Goal: Transaction & Acquisition: Purchase product/service

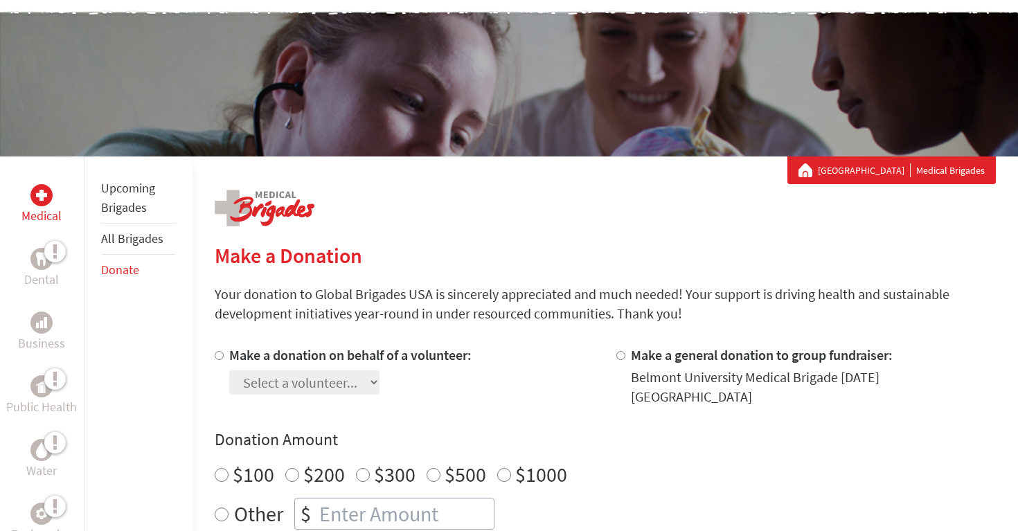
scroll to position [137, 0]
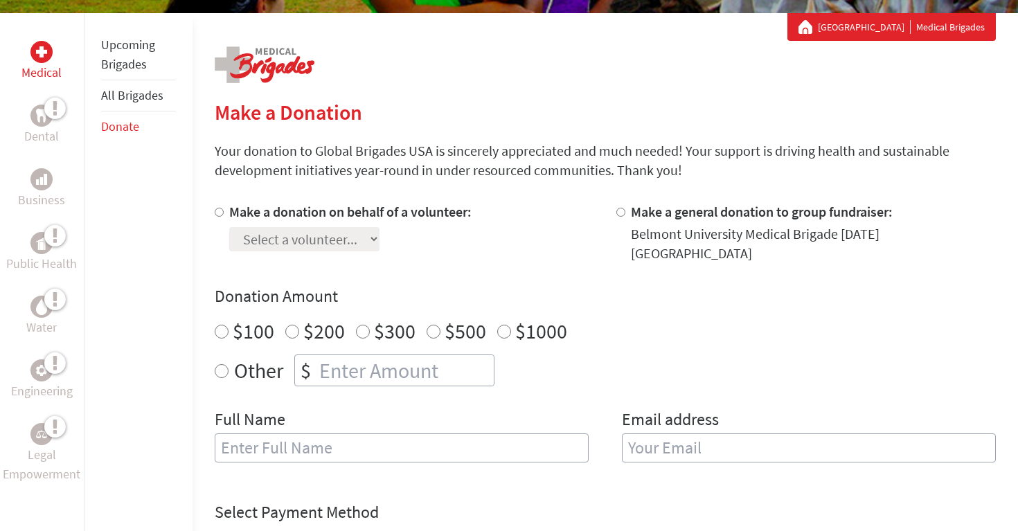
scroll to position [244, 0]
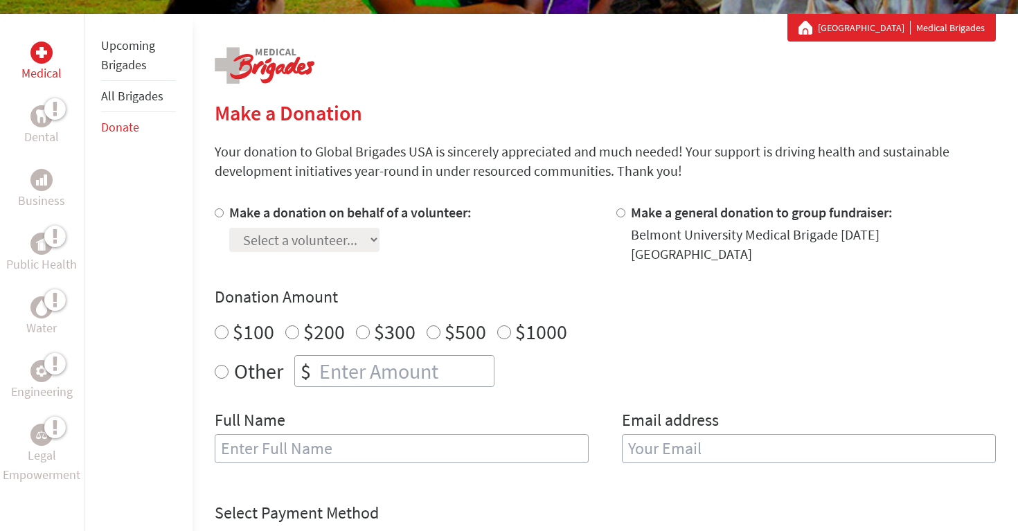
click at [244, 211] on label "Make a donation on behalf of a volunteer:" at bounding box center [350, 212] width 242 height 17
click at [224, 211] on input "Make a donation on behalf of a volunteer:" at bounding box center [219, 212] width 9 height 9
radio input "true"
click at [304, 260] on div "Make a donation on behalf of a volunteer: Select a volunteer... Brandon Frank E…" at bounding box center [605, 341] width 781 height 277
click at [304, 249] on select "Select a volunteer... Brandon Frank Ella Quincy" at bounding box center [304, 240] width 150 height 24
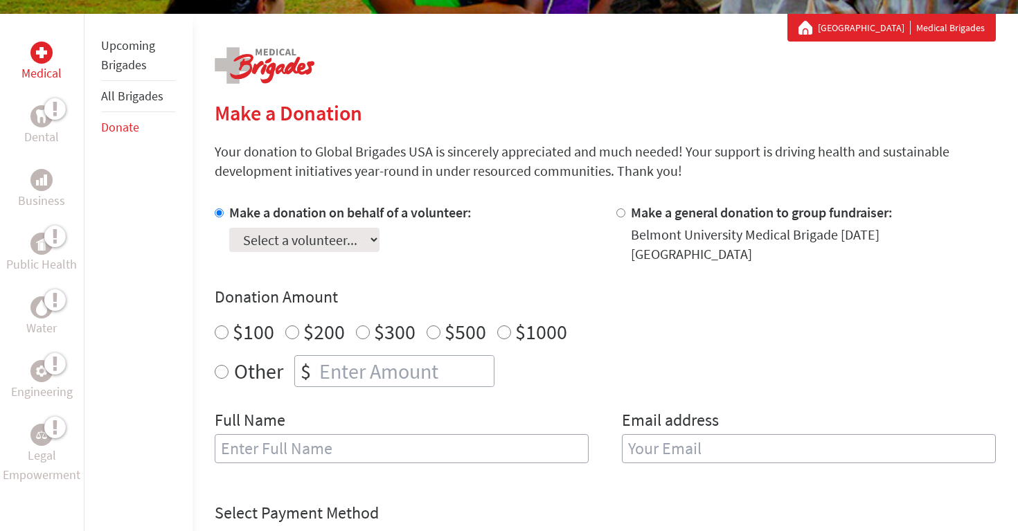
click at [229, 228] on select "Select a volunteer... Brandon Frank Ella Quincy" at bounding box center [304, 240] width 150 height 24
click at [431, 219] on label "Make a donation on behalf of a volunteer:" at bounding box center [350, 212] width 242 height 17
click at [224, 217] on input "Make a donation on behalf of a volunteer:" at bounding box center [219, 212] width 9 height 9
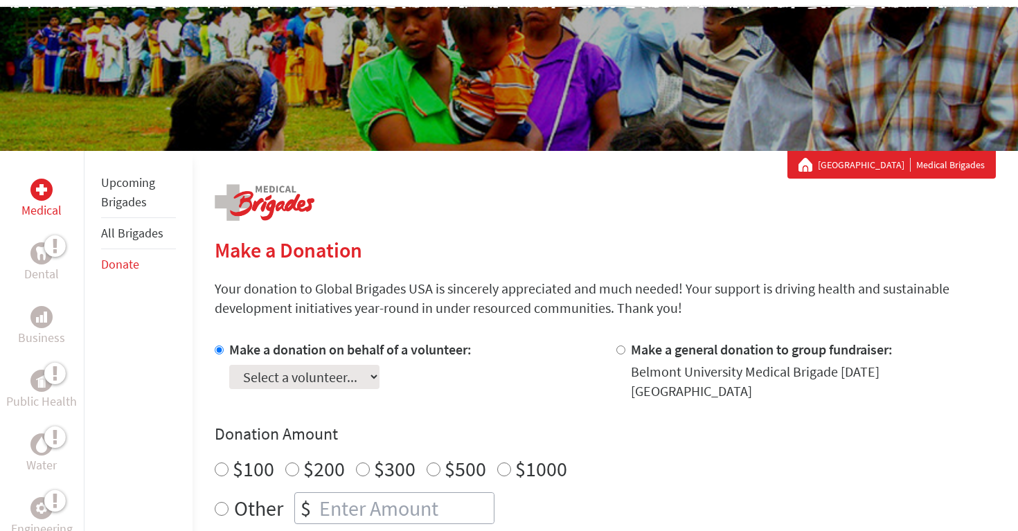
scroll to position [103, 0]
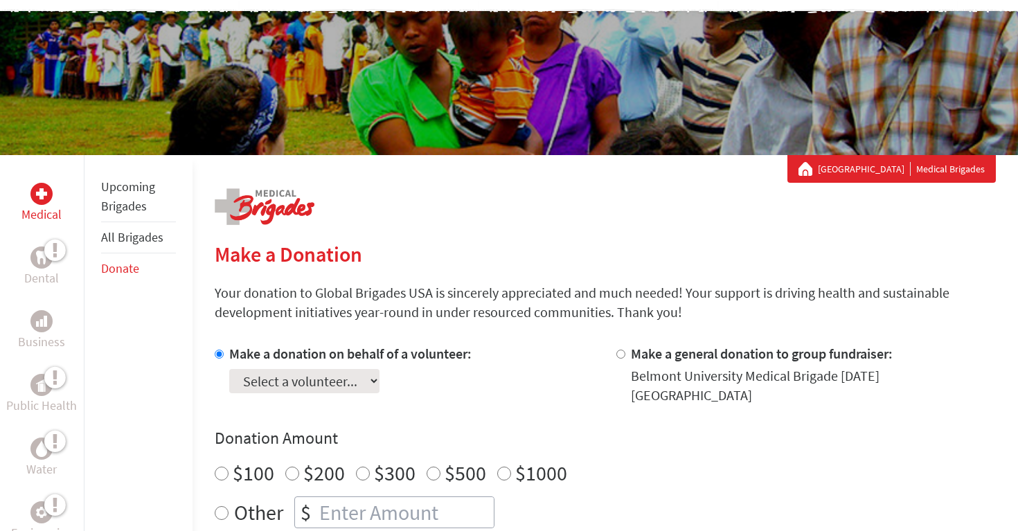
click at [521, 292] on p "Your donation to Global Brigades USA is sincerely appreciated and much needed! …" at bounding box center [605, 302] width 781 height 39
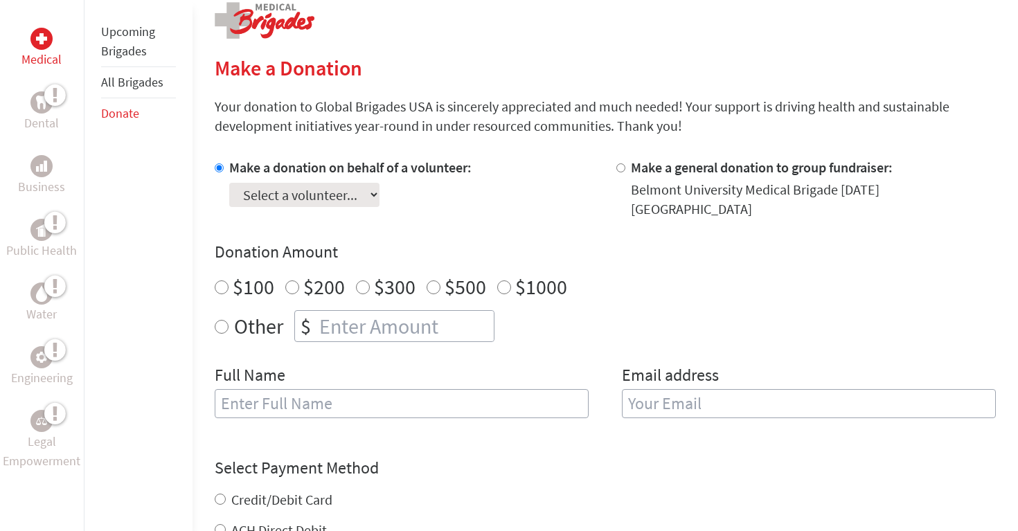
scroll to position [94, 0]
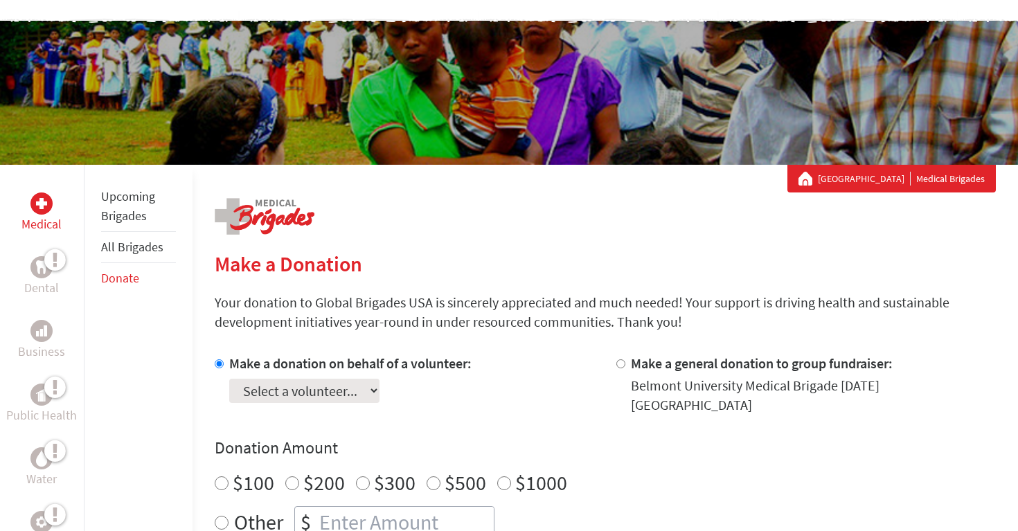
click at [382, 362] on label "Make a donation on behalf of a volunteer:" at bounding box center [350, 363] width 242 height 17
click at [224, 362] on input "Make a donation on behalf of a volunteer:" at bounding box center [219, 363] width 9 height 9
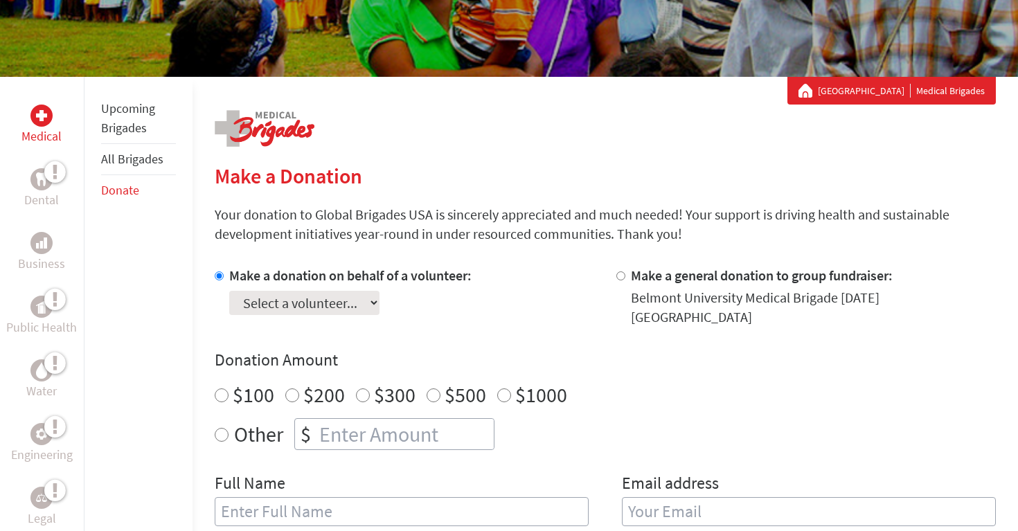
scroll to position [0, 0]
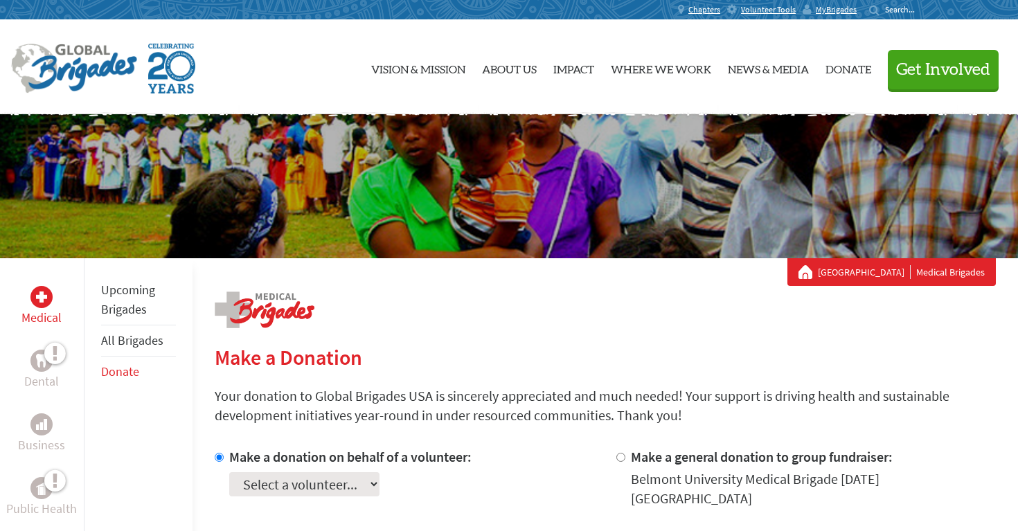
click at [128, 338] on link "All Brigades" at bounding box center [132, 340] width 62 height 16
